Goal: Information Seeking & Learning: Learn about a topic

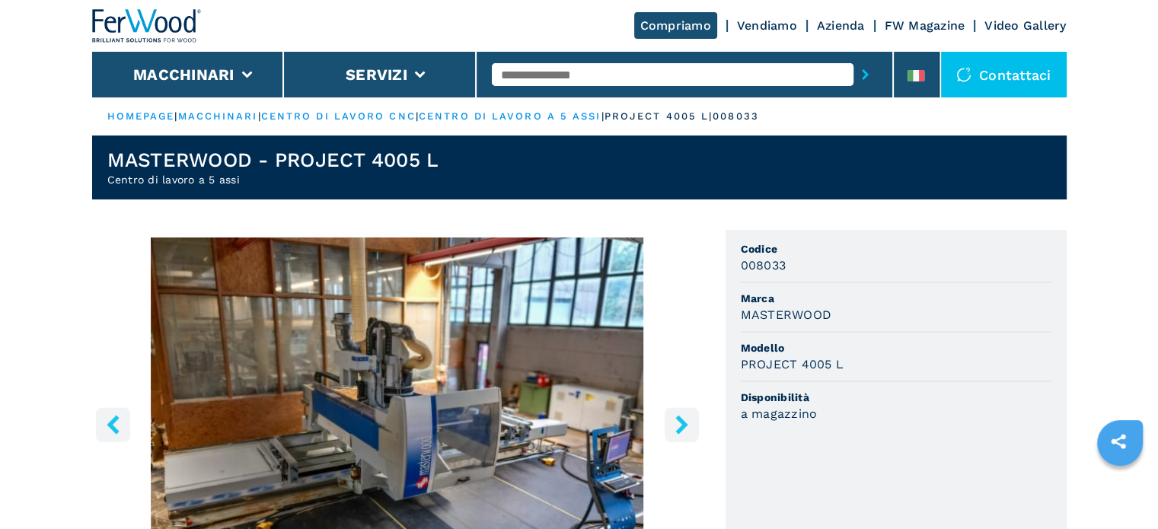
click at [596, 78] on input "text" at bounding box center [673, 74] width 362 height 23
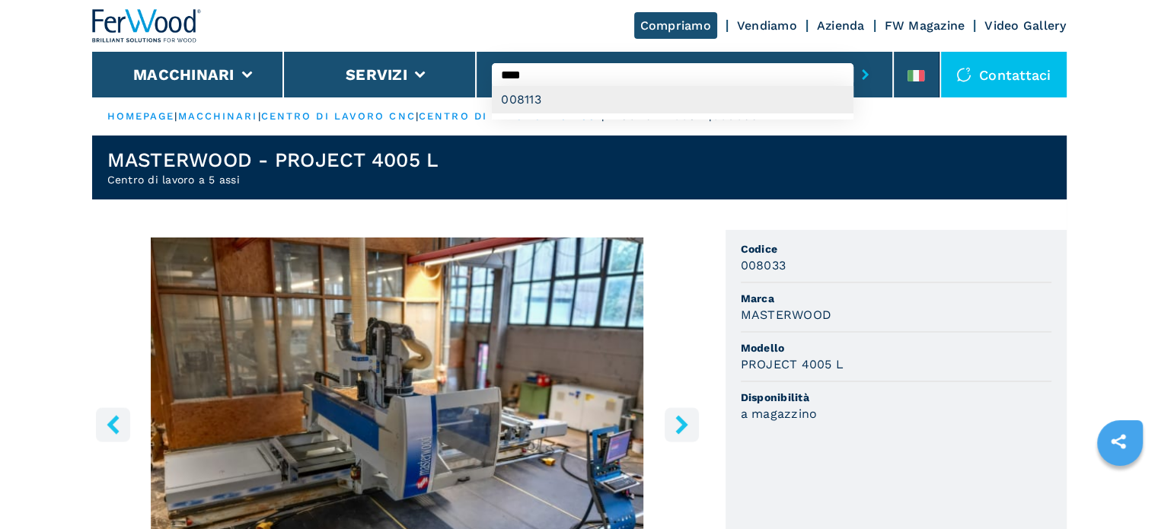
click at [561, 105] on div "008113" at bounding box center [673, 99] width 362 height 27
type input "******"
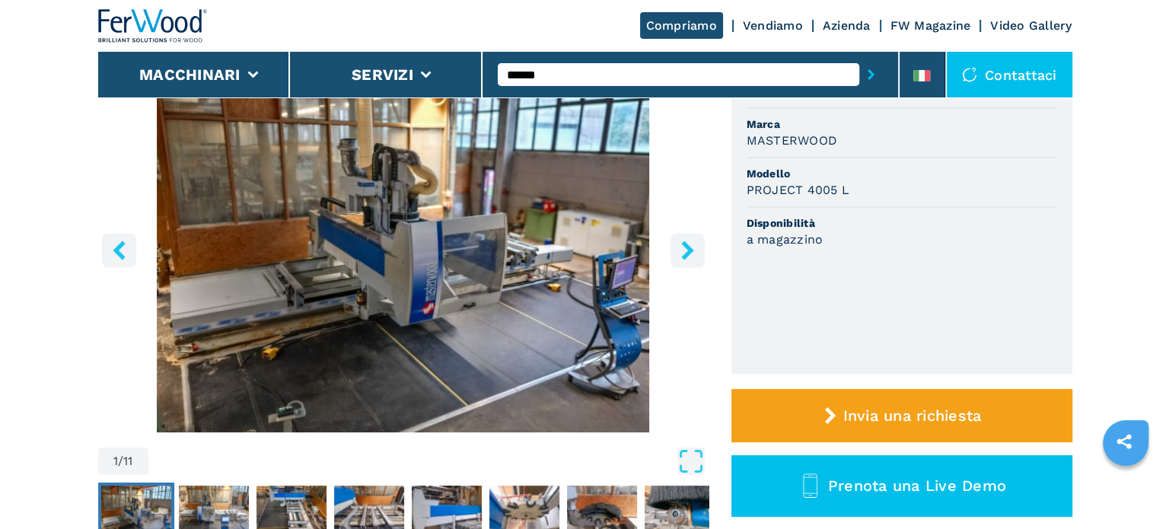
scroll to position [228, 0]
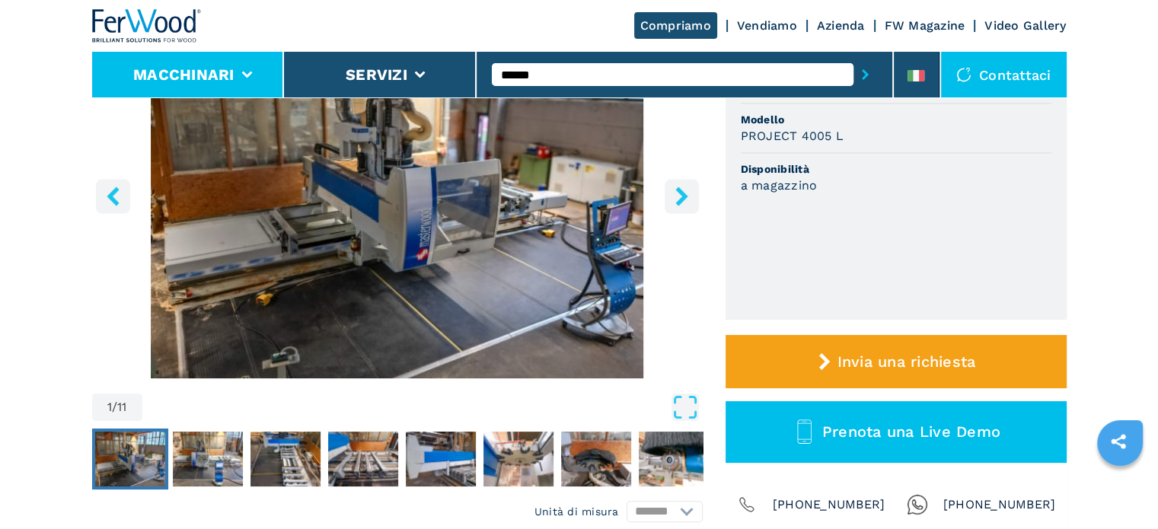
click at [180, 72] on button "Macchinari" at bounding box center [183, 74] width 101 height 18
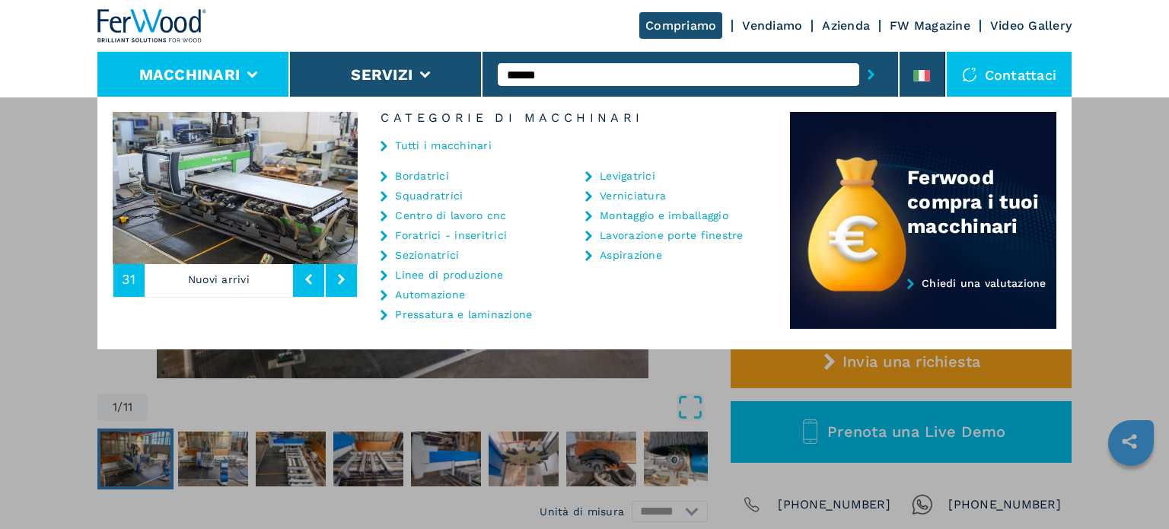
click at [439, 257] on link "Sezionatrici" at bounding box center [427, 255] width 64 height 11
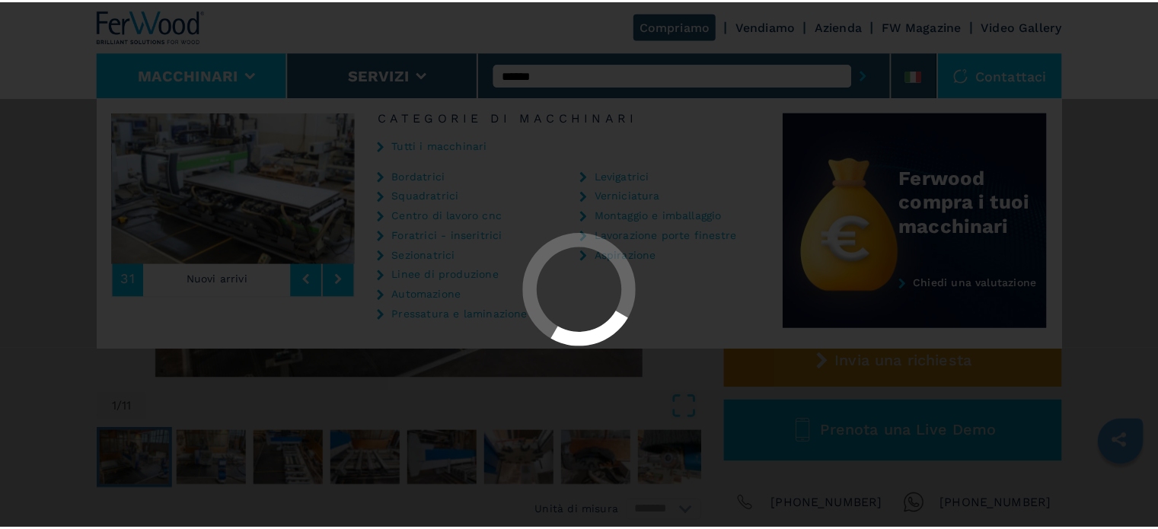
scroll to position [0, 0]
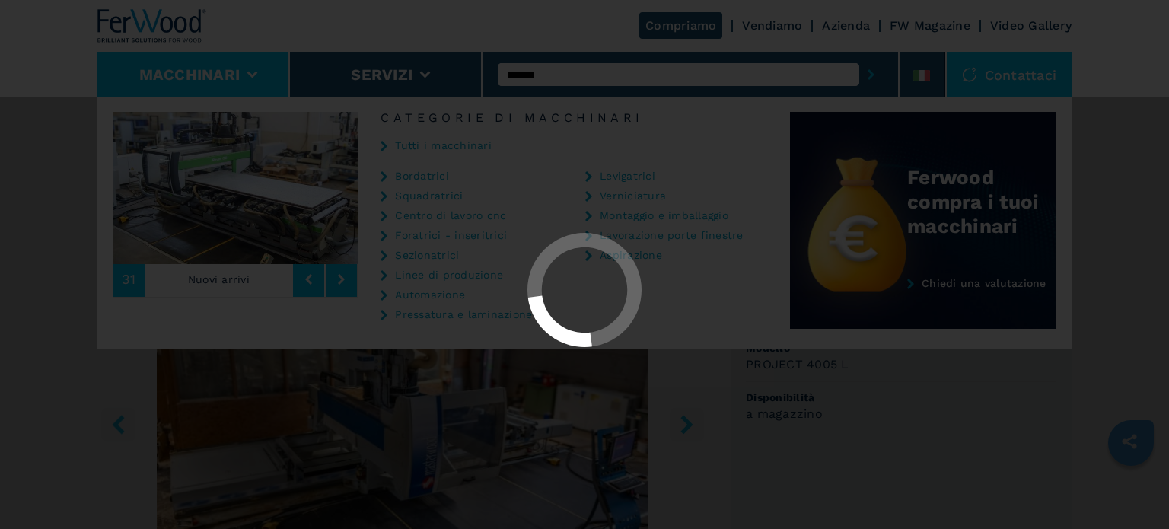
select select "**********"
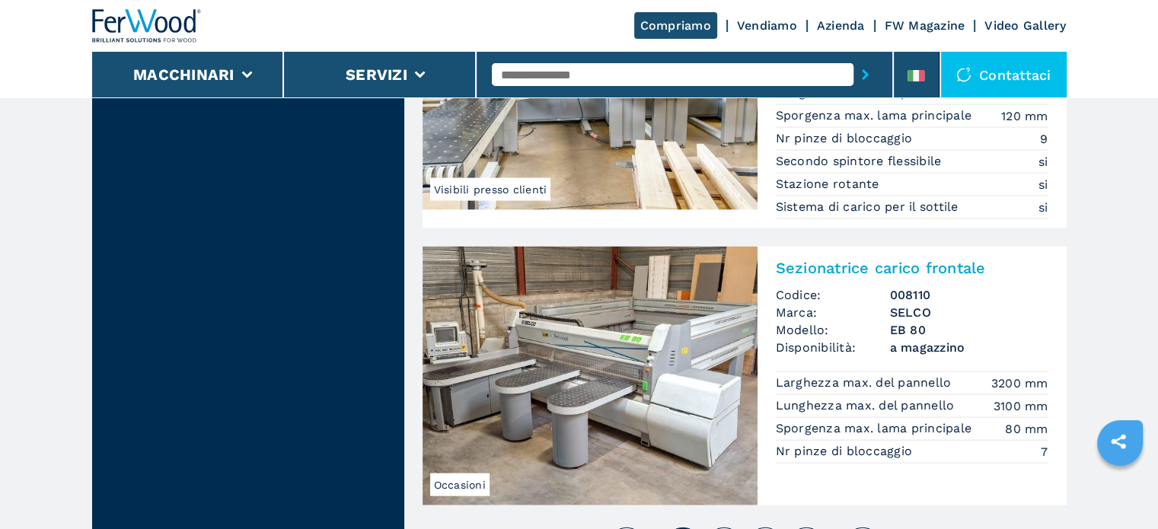
scroll to position [3350, 0]
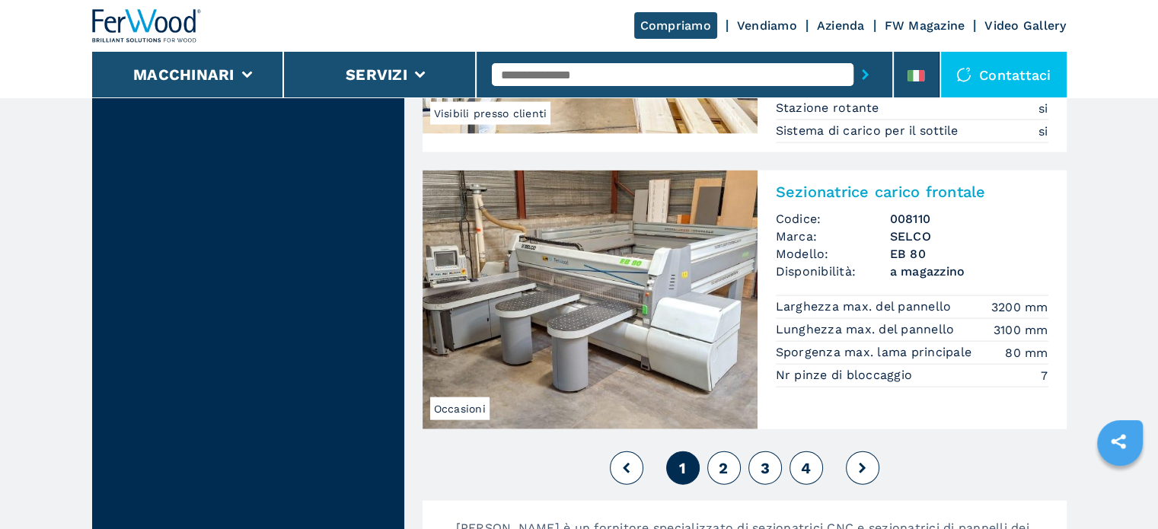
click at [722, 461] on span "2" at bounding box center [723, 468] width 9 height 18
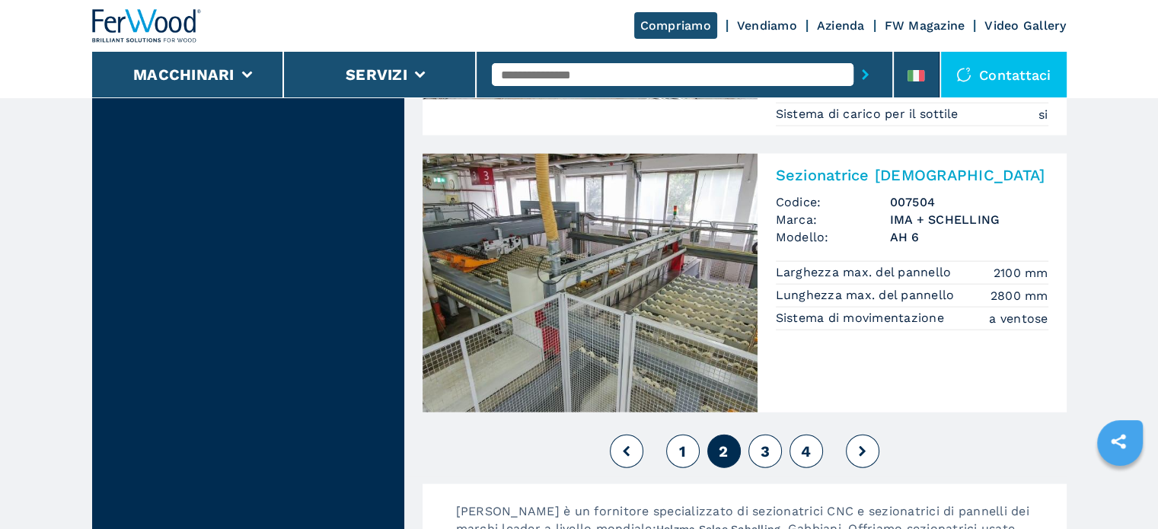
scroll to position [3426, 0]
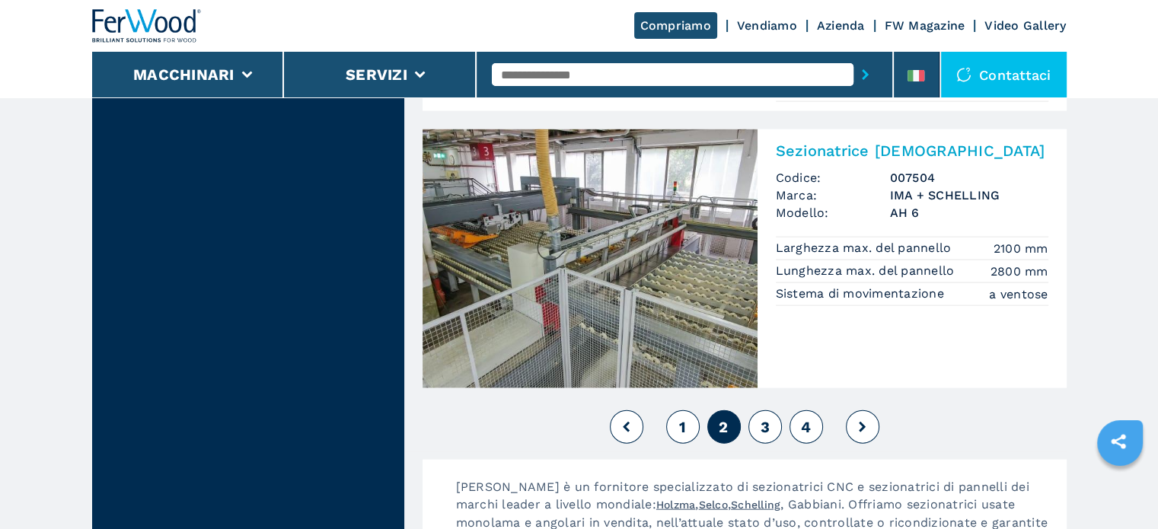
click at [761, 418] on span "3" at bounding box center [764, 427] width 9 height 18
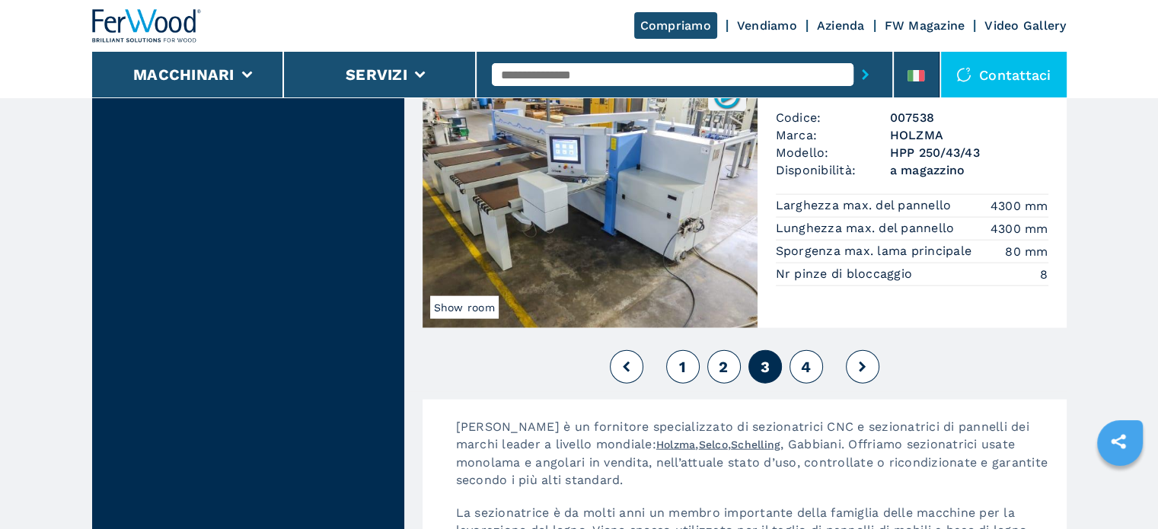
scroll to position [3578, 0]
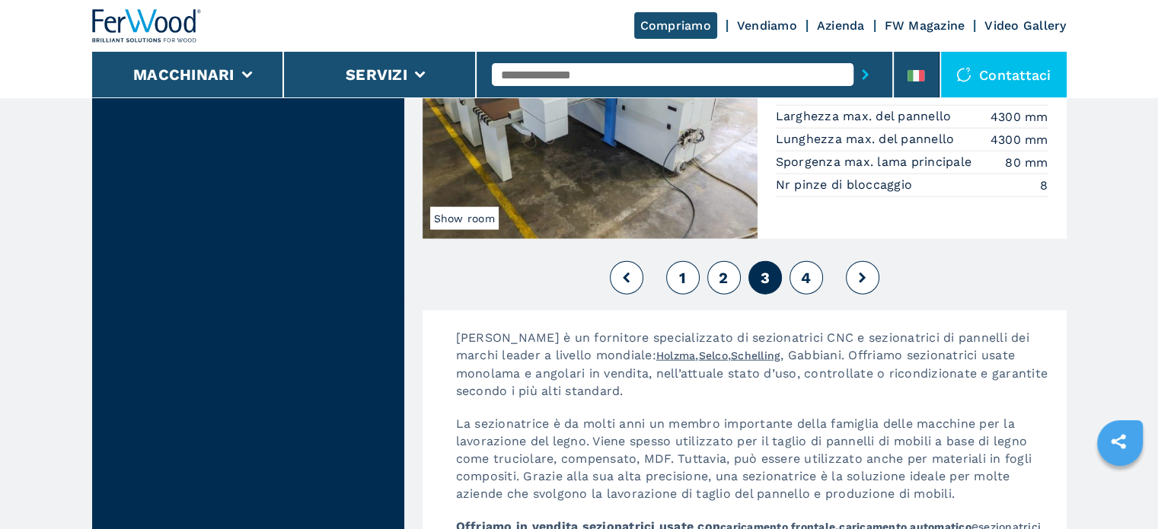
click at [812, 273] on button "4" at bounding box center [805, 277] width 33 height 33
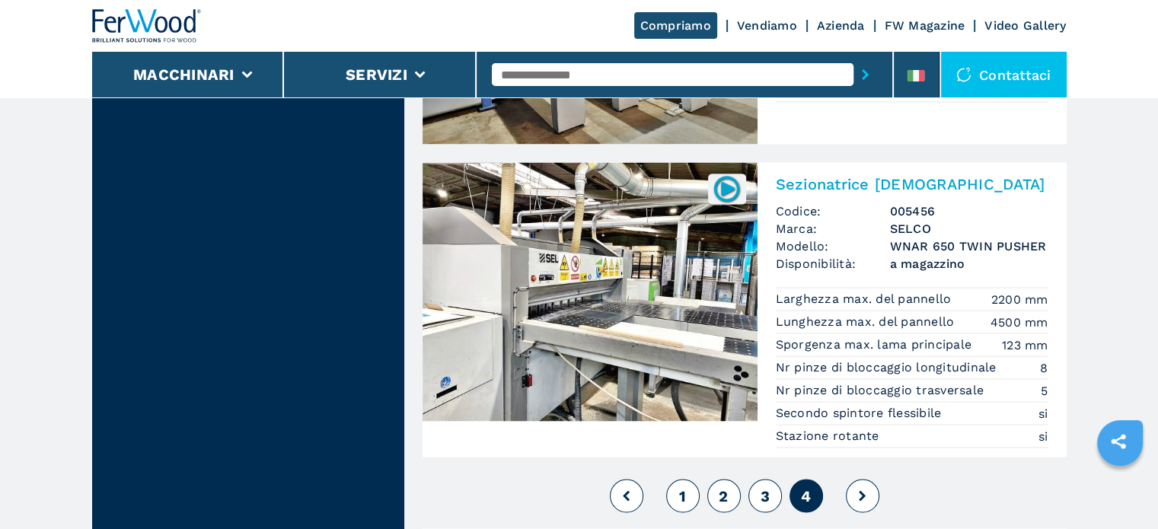
scroll to position [2893, 0]
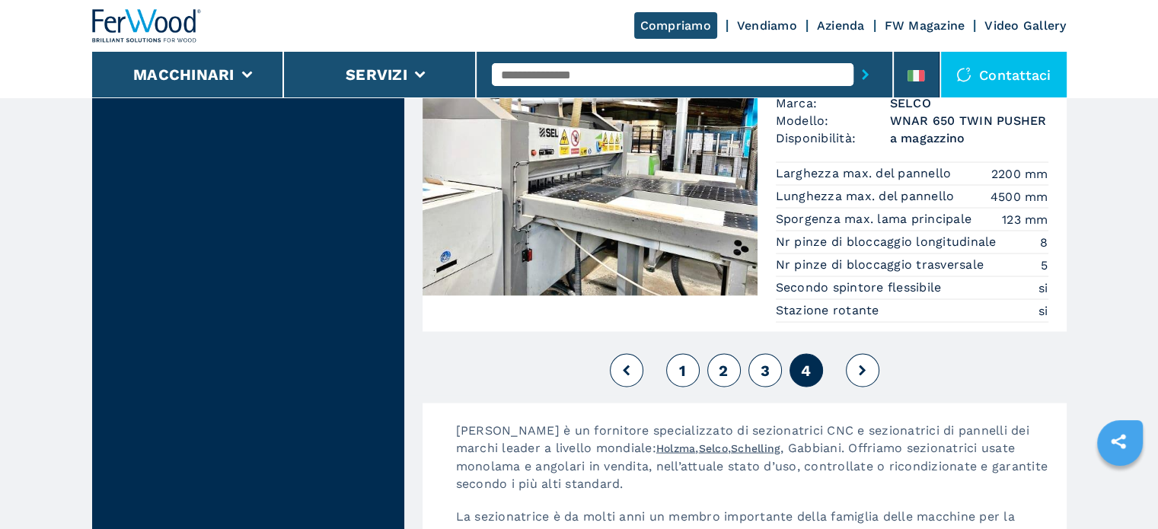
click at [770, 375] on button "3" at bounding box center [764, 369] width 33 height 33
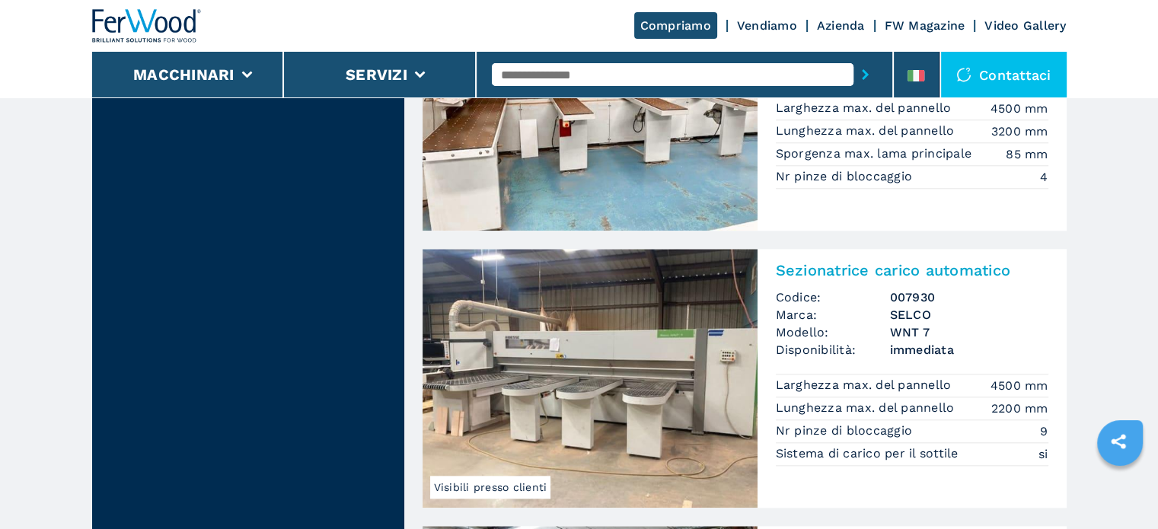
scroll to position [1523, 0]
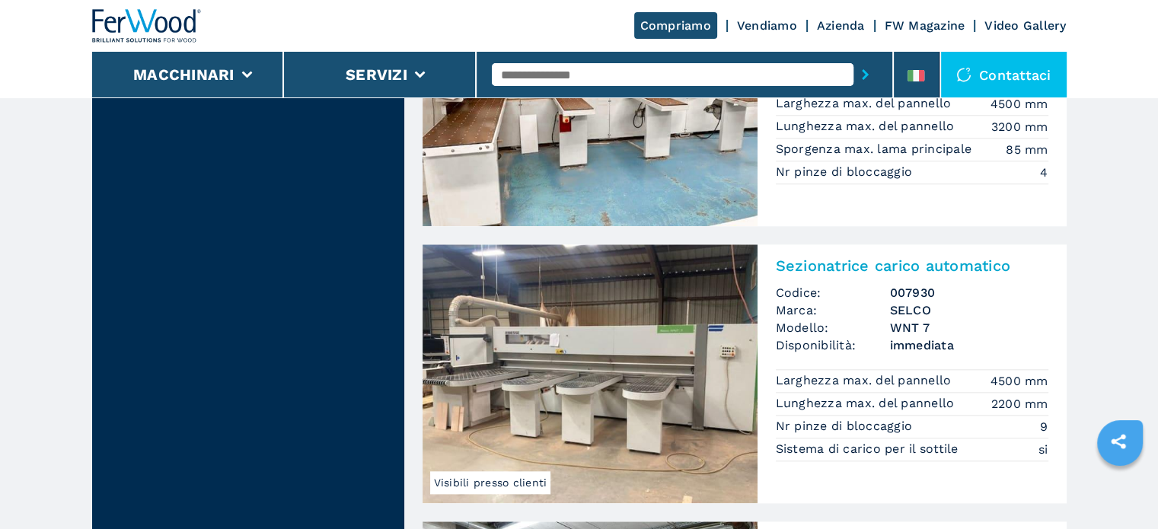
click at [585, 78] on input "text" at bounding box center [673, 74] width 362 height 23
type input "**********"
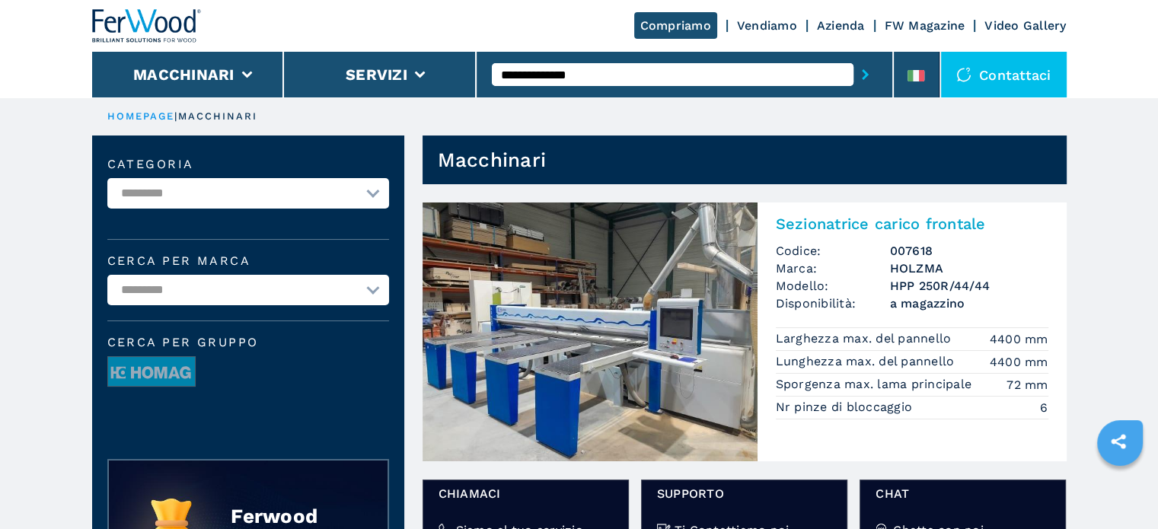
click at [618, 75] on input "**********" at bounding box center [673, 74] width 362 height 23
type input "***"
click at [853, 57] on button "submit-button" at bounding box center [865, 74] width 24 height 35
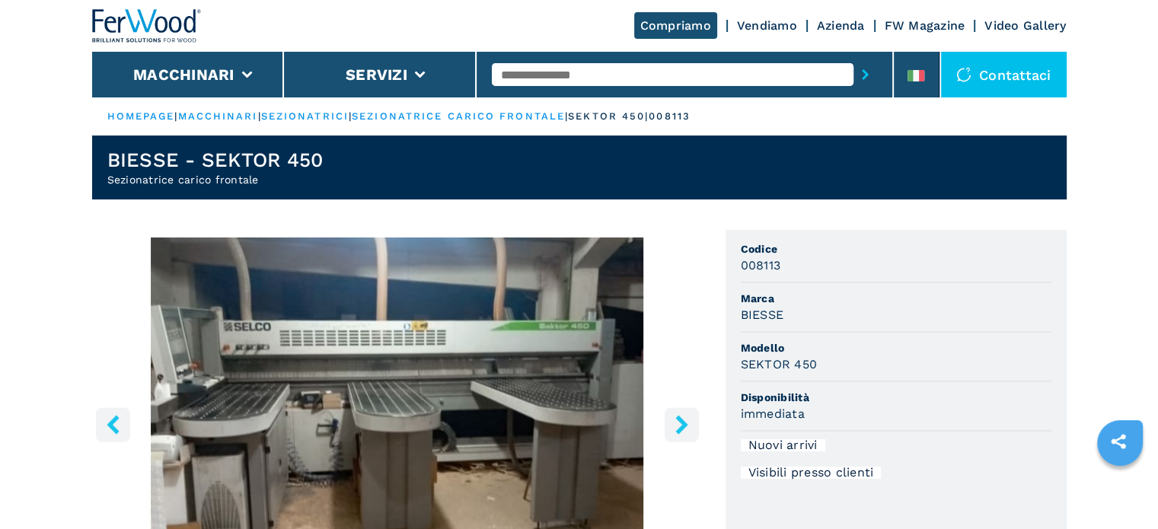
click at [690, 432] on icon "right-button" at bounding box center [681, 424] width 19 height 19
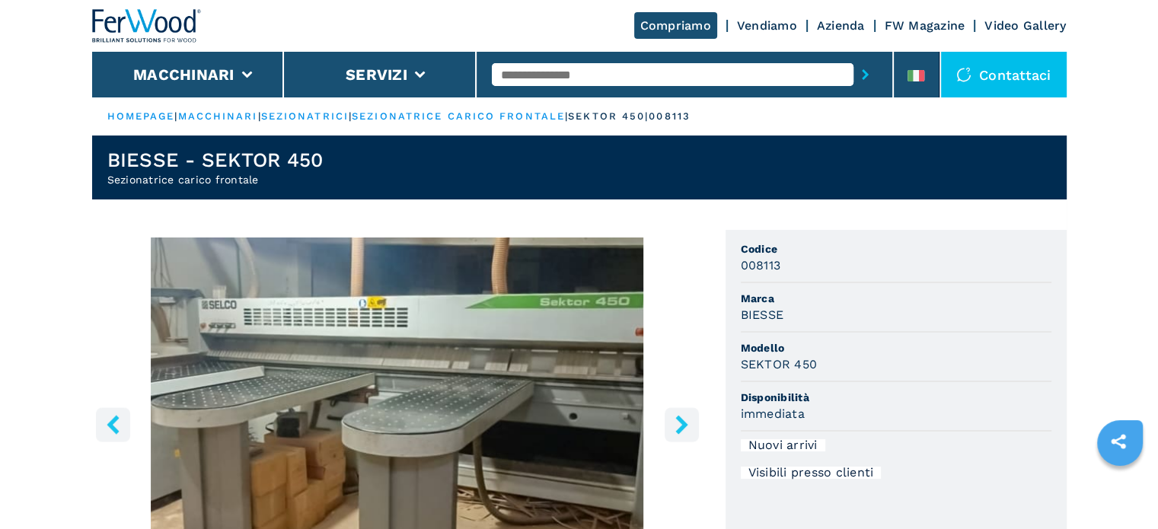
click at [685, 432] on icon "right-button" at bounding box center [681, 424] width 19 height 19
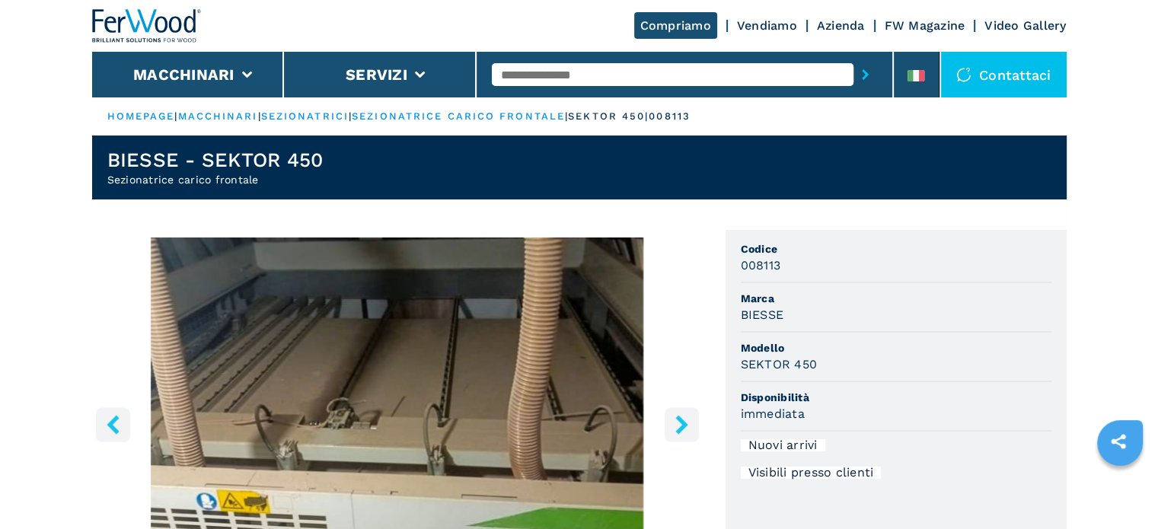
click at [682, 436] on button "right-button" at bounding box center [682, 424] width 34 height 34
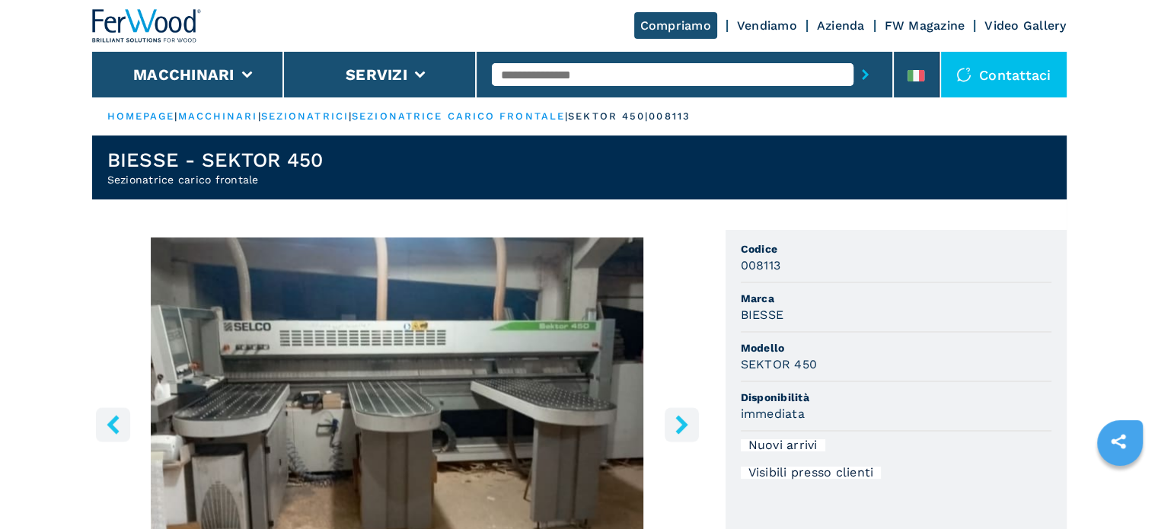
click at [680, 439] on button "right-button" at bounding box center [682, 424] width 34 height 34
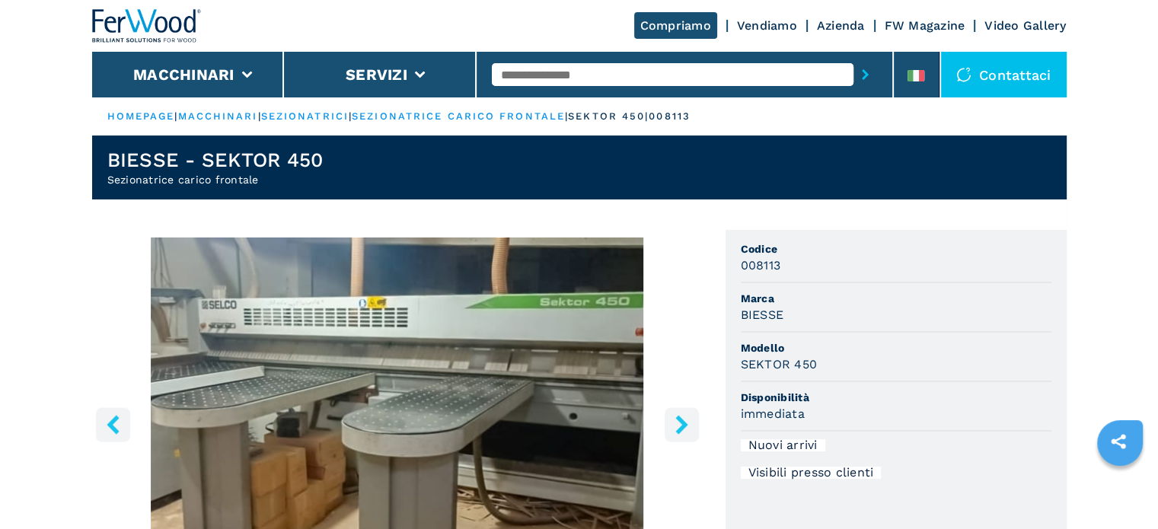
click at [678, 441] on button "right-button" at bounding box center [682, 424] width 34 height 34
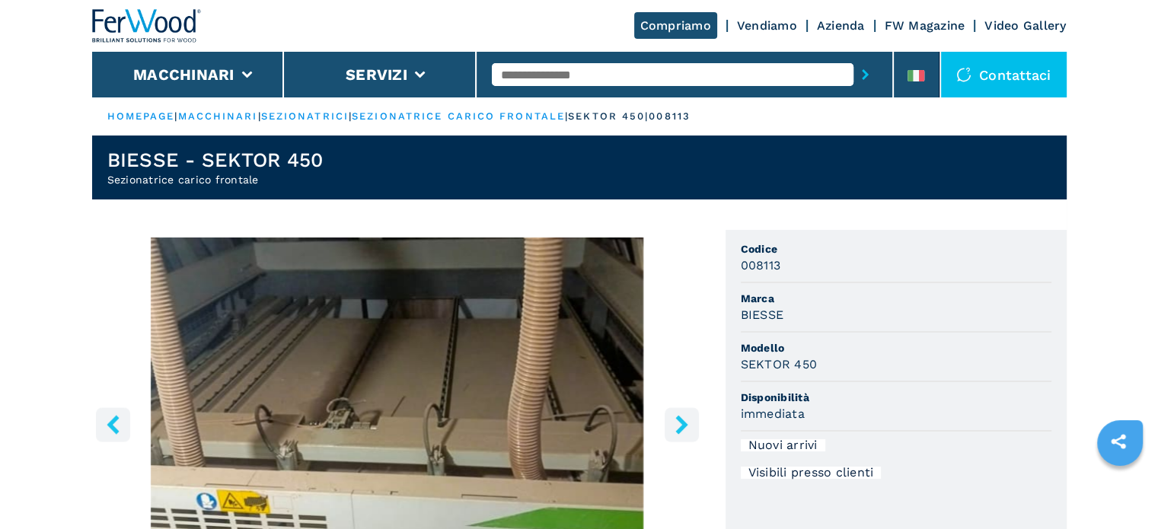
click at [675, 442] on img "Go to Slide 3" at bounding box center [397, 422] width 611 height 369
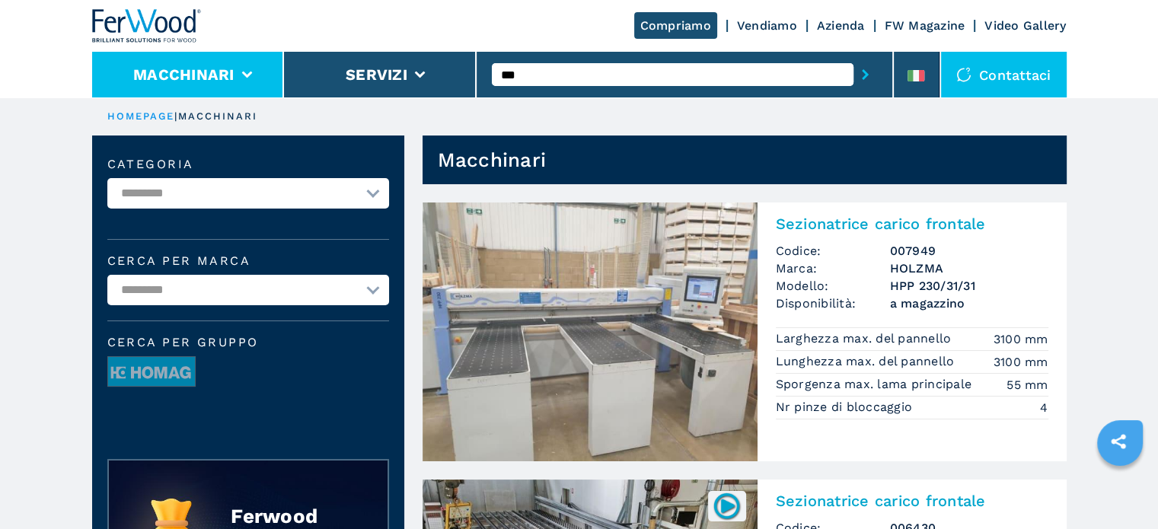
click at [232, 73] on button "Macchinari" at bounding box center [183, 74] width 101 height 18
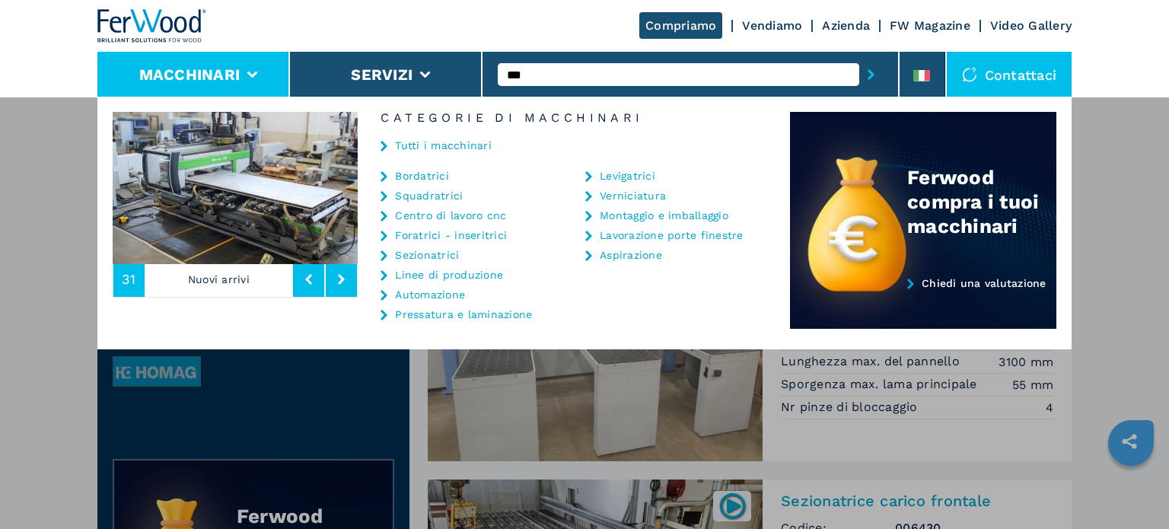
click at [429, 256] on link "Sezionatrici" at bounding box center [427, 255] width 64 height 11
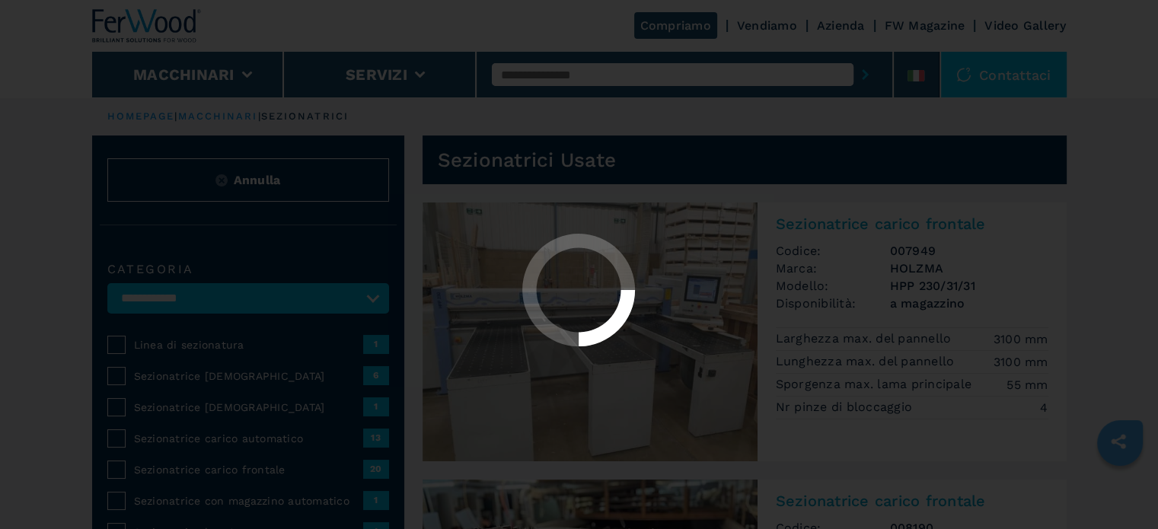
select select "**********"
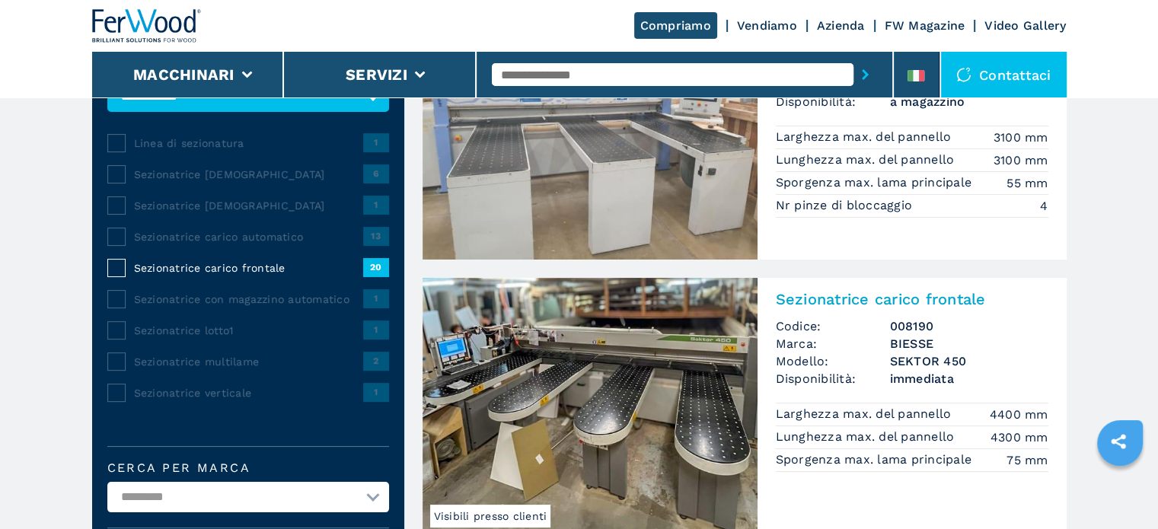
scroll to position [228, 0]
